Goal: Information Seeking & Learning: Learn about a topic

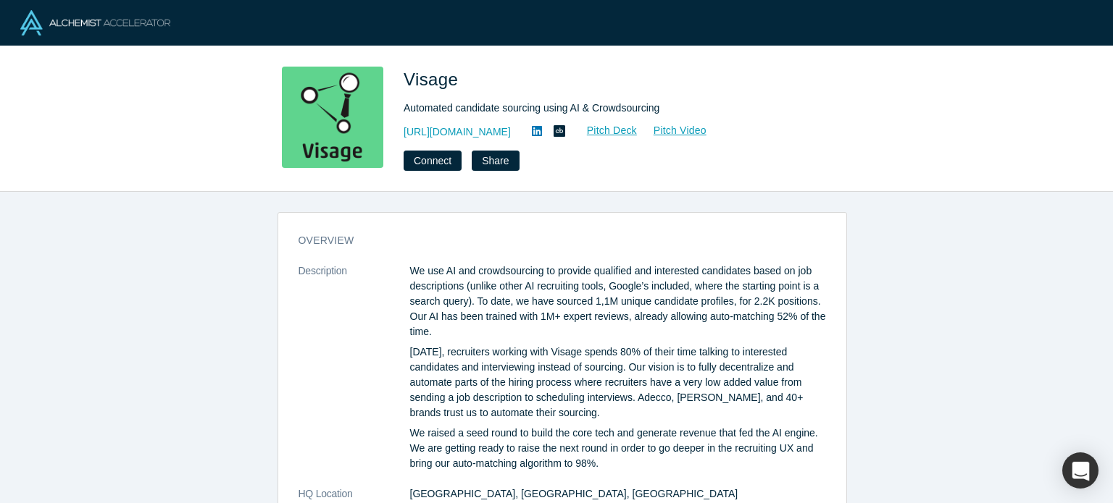
click at [451, 279] on p "We use AI and crowdsourcing to provide qualified and interested candidates base…" at bounding box center [618, 302] width 416 height 76
